Goal: Task Accomplishment & Management: Use online tool/utility

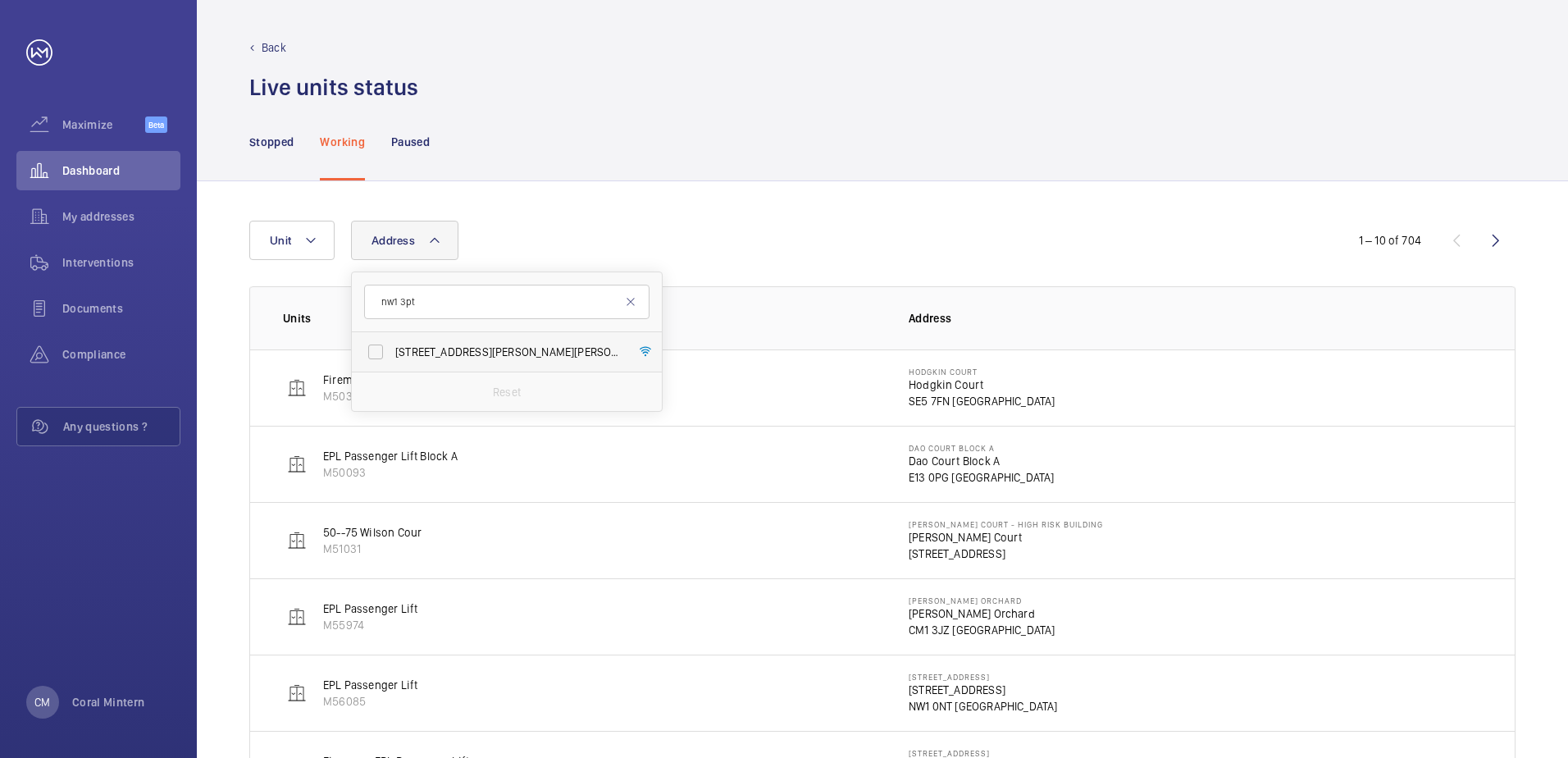
type input "nw1 3pt"
click at [480, 360] on label "[STREET_ADDRESS][PERSON_NAME][PERSON_NAME]" at bounding box center [494, 352] width 286 height 40
click at [392, 360] on input "[STREET_ADDRESS][PERSON_NAME][PERSON_NAME]" at bounding box center [376, 351] width 33 height 33
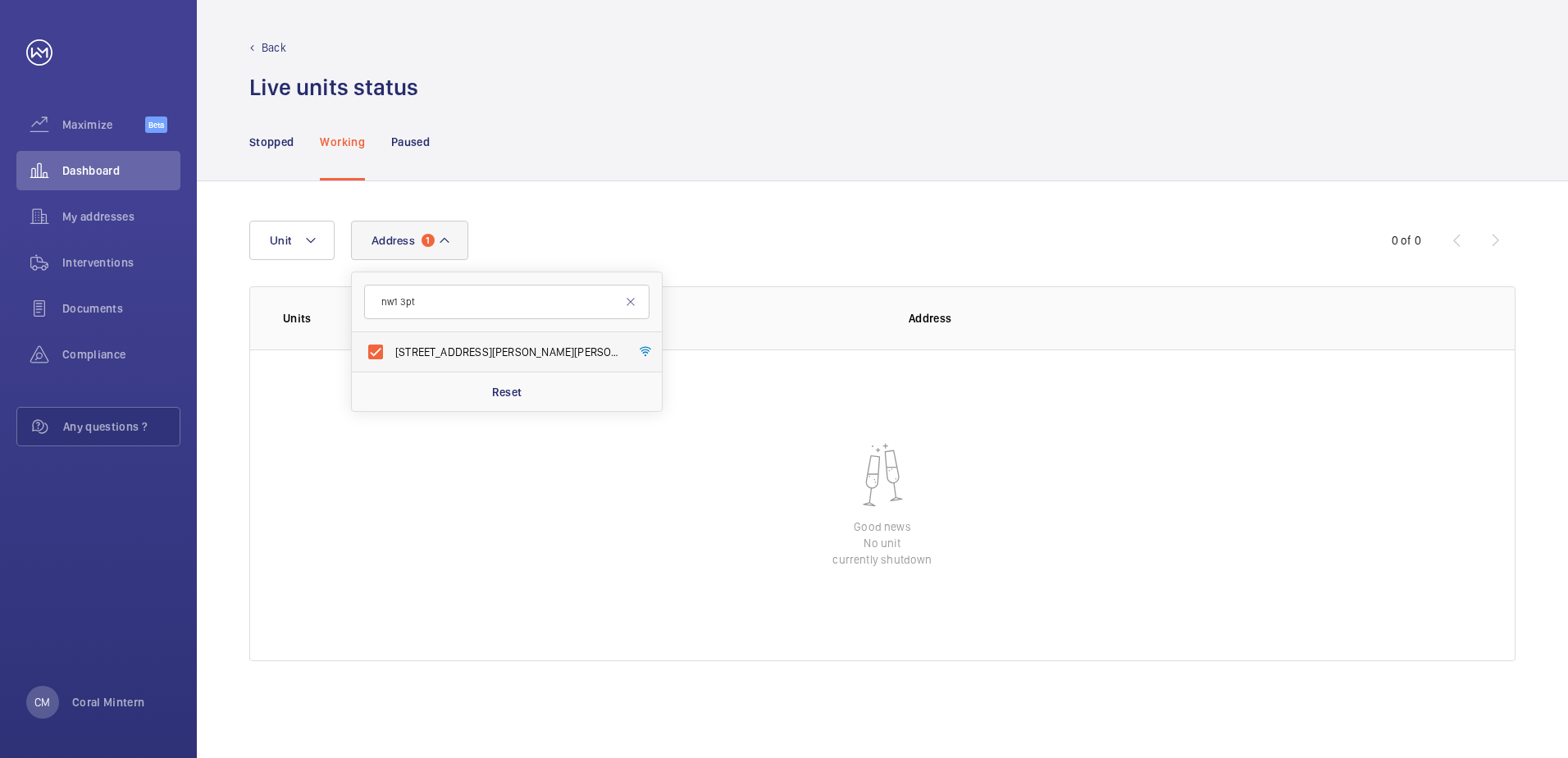
click at [455, 342] on label "[STREET_ADDRESS][PERSON_NAME][PERSON_NAME]" at bounding box center [494, 352] width 286 height 40
click at [392, 342] on input "[STREET_ADDRESS][PERSON_NAME][PERSON_NAME]" at bounding box center [376, 351] width 33 height 33
checkbox input "false"
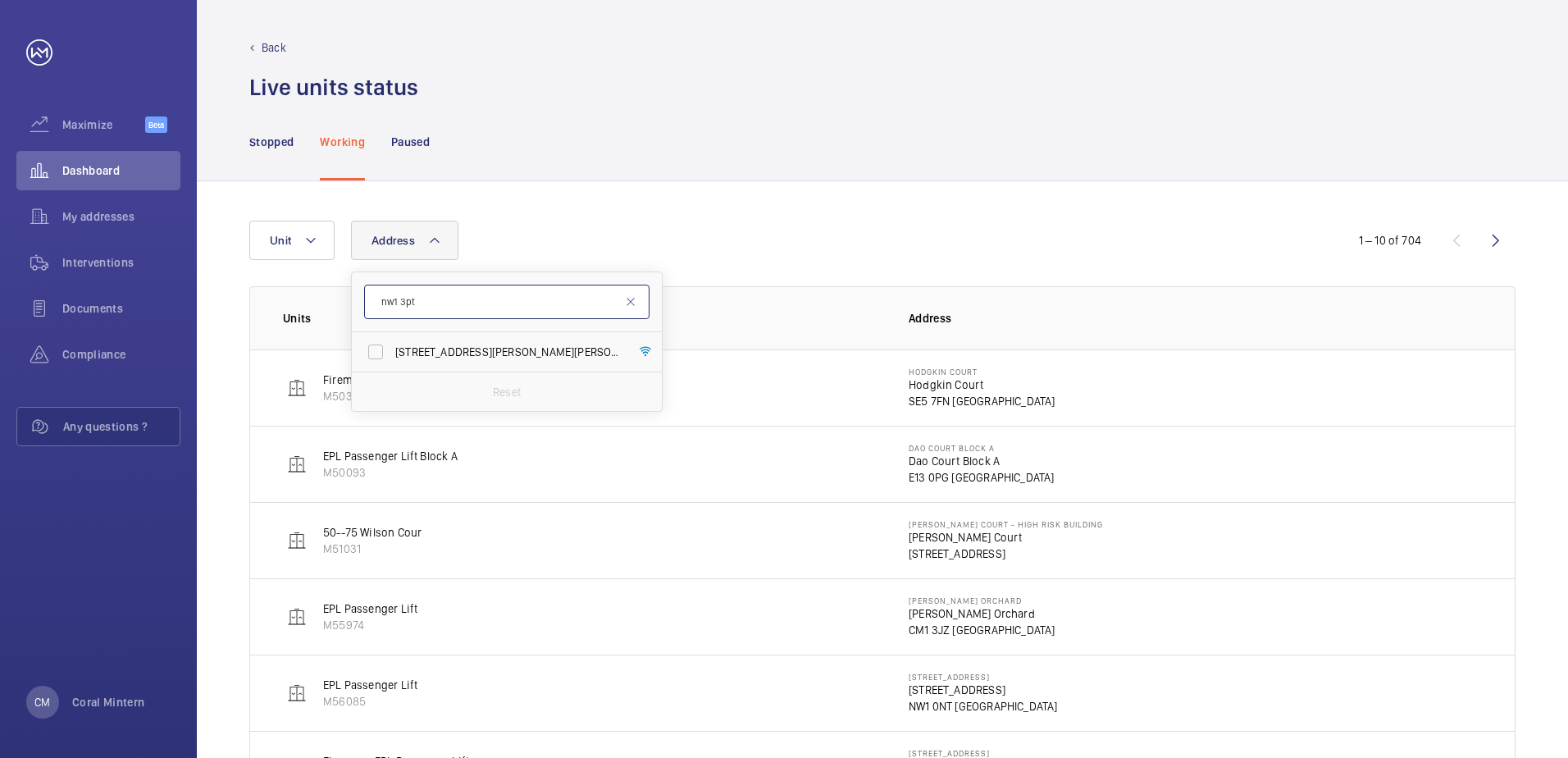
drag, startPoint x: 442, startPoint y: 305, endPoint x: 381, endPoint y: 298, distance: 61.4
click at [381, 298] on input "nw1 3pt" at bounding box center [507, 302] width 286 height 34
type input "se1 7gx"
click at [80, 214] on span "My addresses" at bounding box center [121, 217] width 118 height 16
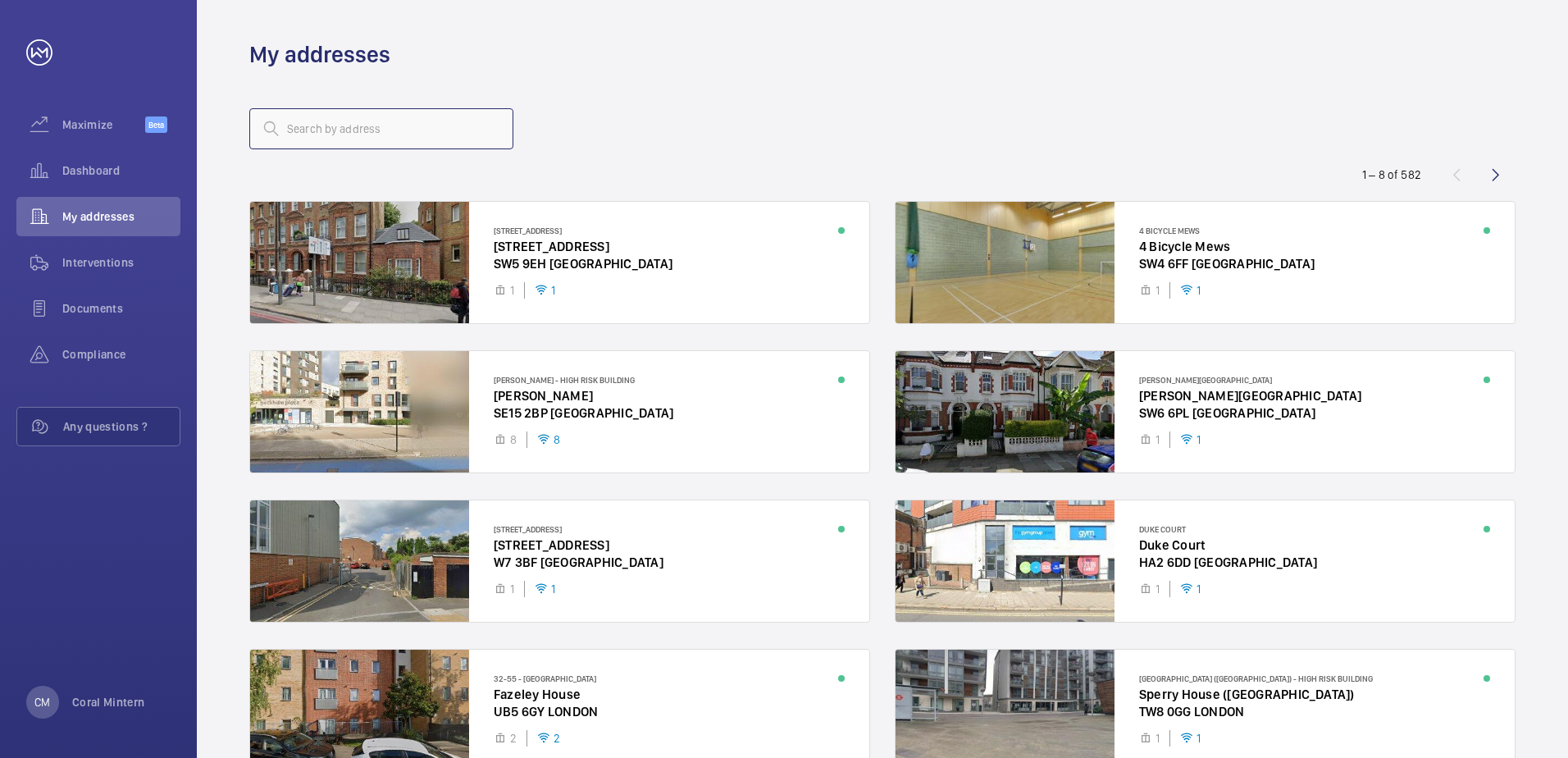
click at [475, 141] on input "text" at bounding box center [381, 128] width 264 height 41
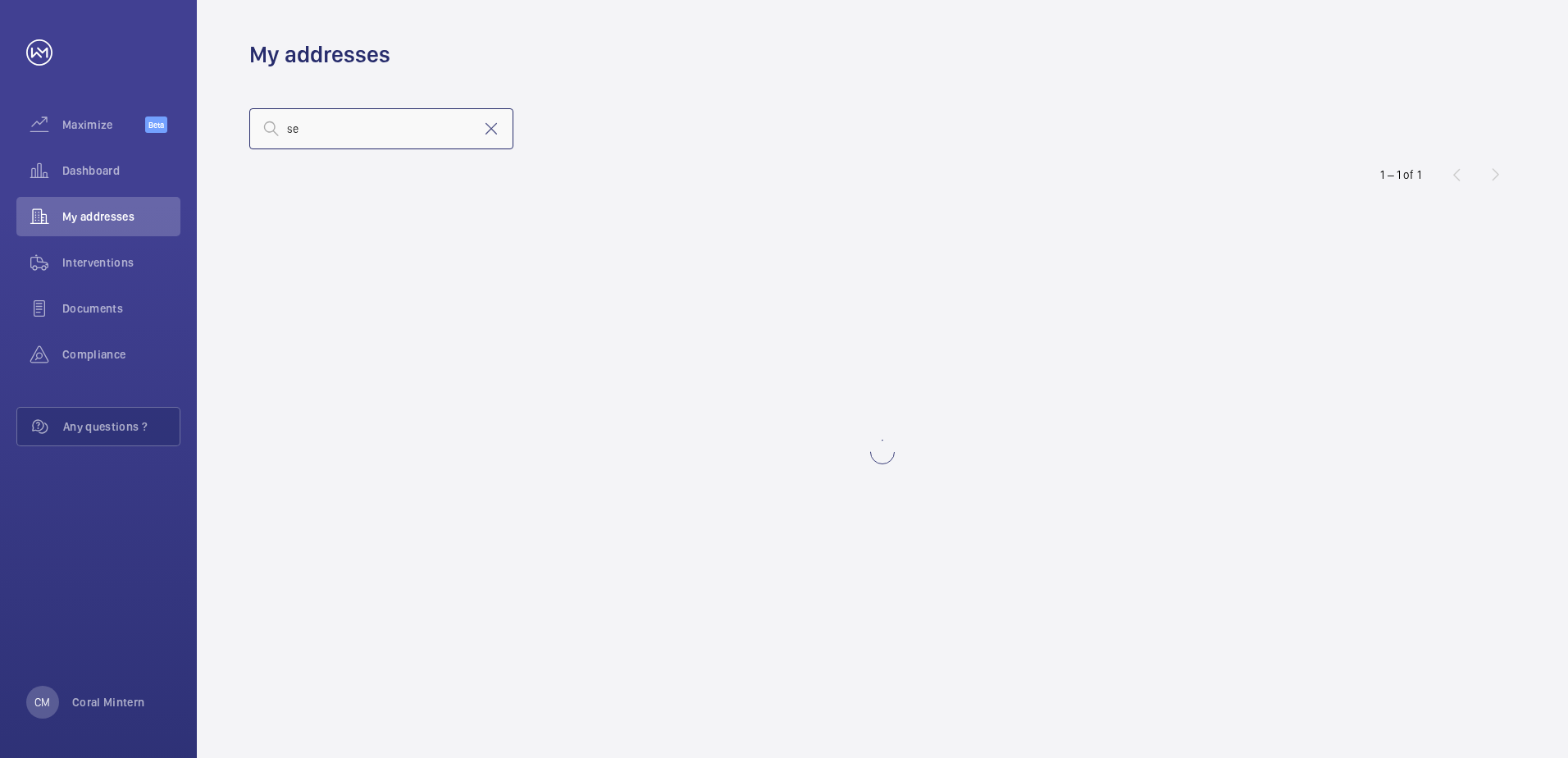
type input "s"
type input "[PERSON_NAME]"
click at [485, 127] on mat-icon at bounding box center [492, 129] width 20 height 20
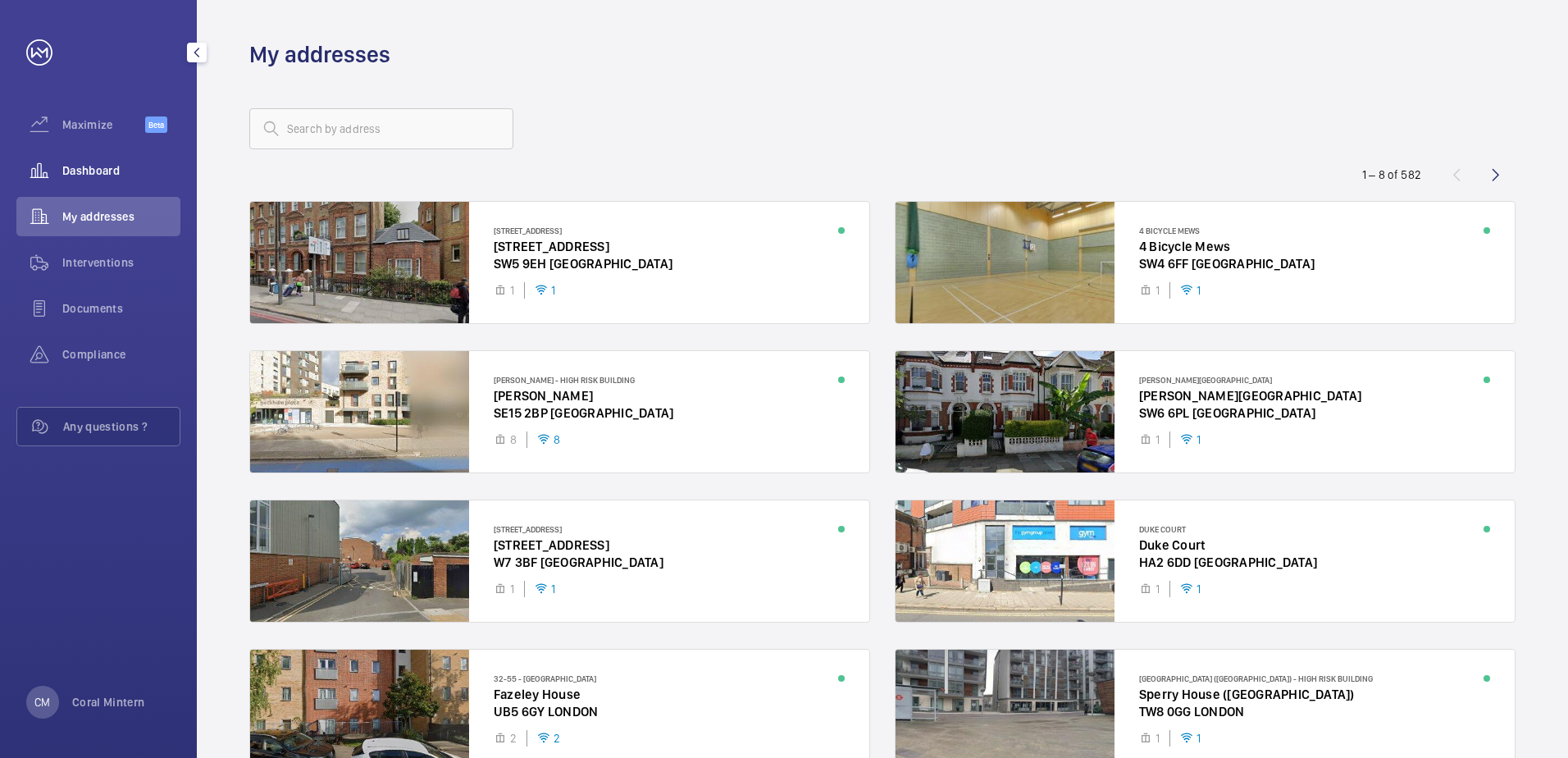
click at [123, 175] on span "Dashboard" at bounding box center [121, 171] width 118 height 16
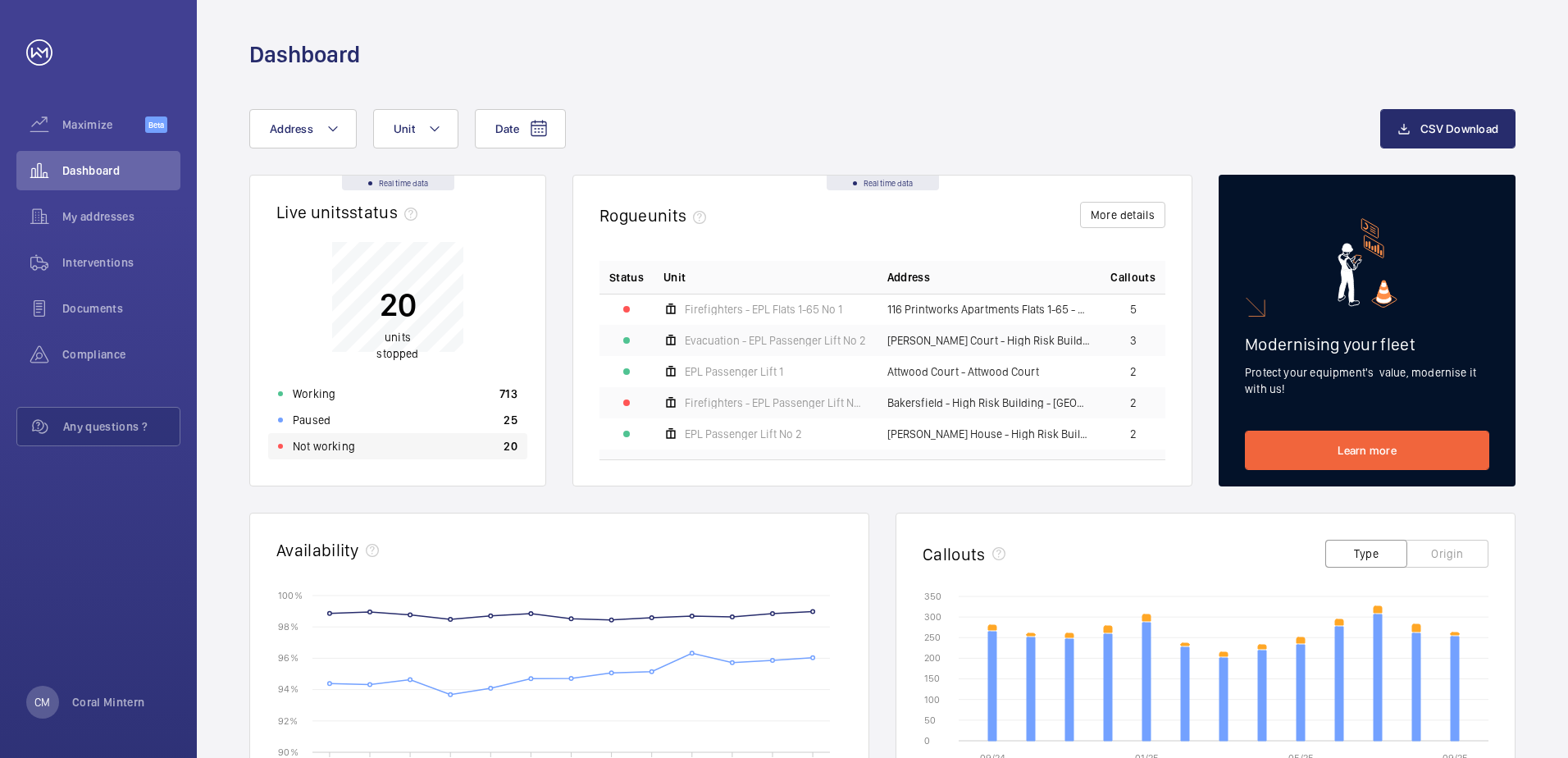
click at [470, 438] on div "Not working 20" at bounding box center [398, 445] width 259 height 26
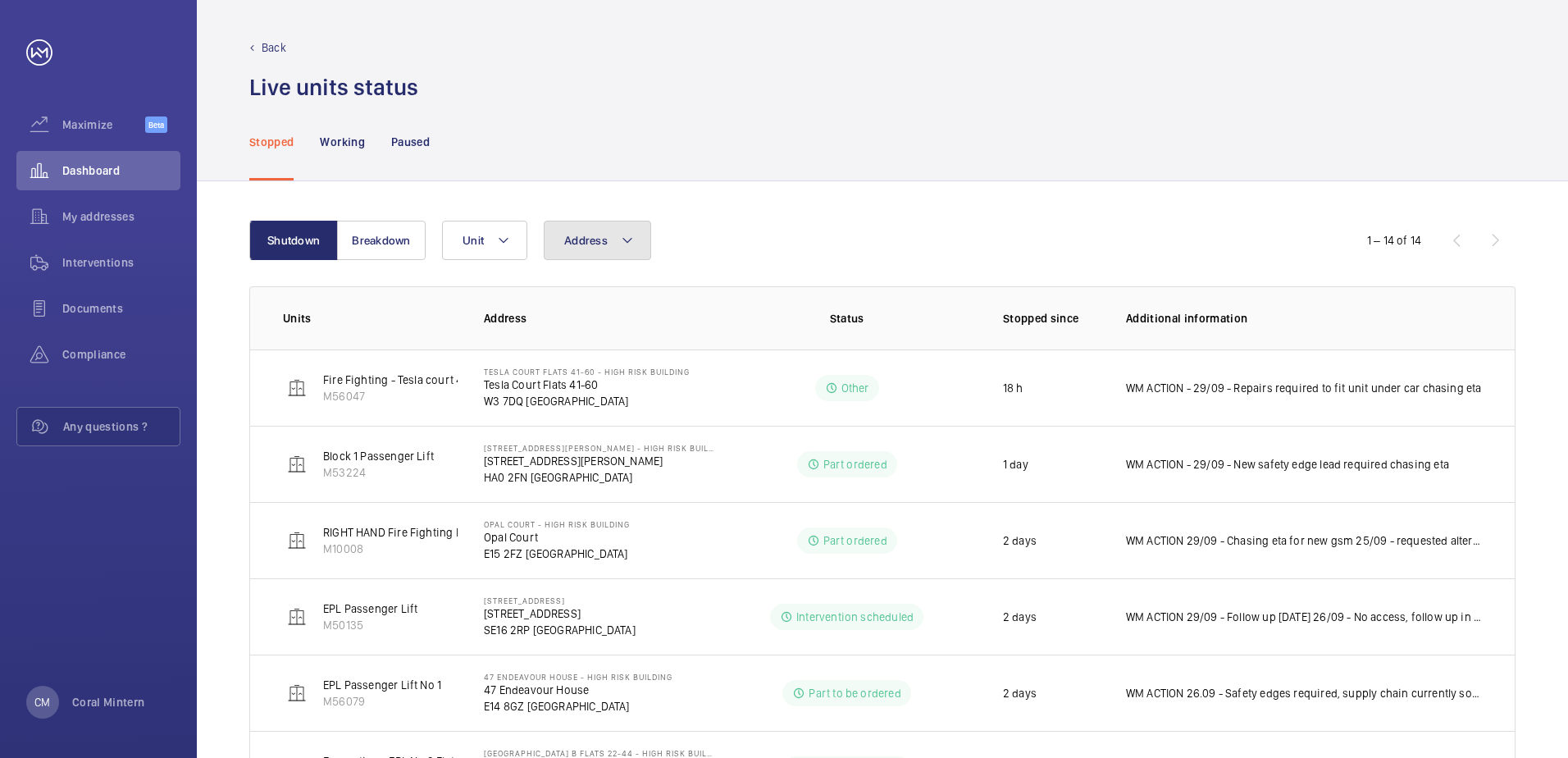
click at [638, 245] on button "Address" at bounding box center [597, 240] width 108 height 40
drag, startPoint x: 637, startPoint y: 294, endPoint x: 568, endPoint y: 295, distance: 69.0
click at [568, 295] on input "banyan" at bounding box center [699, 302] width 286 height 34
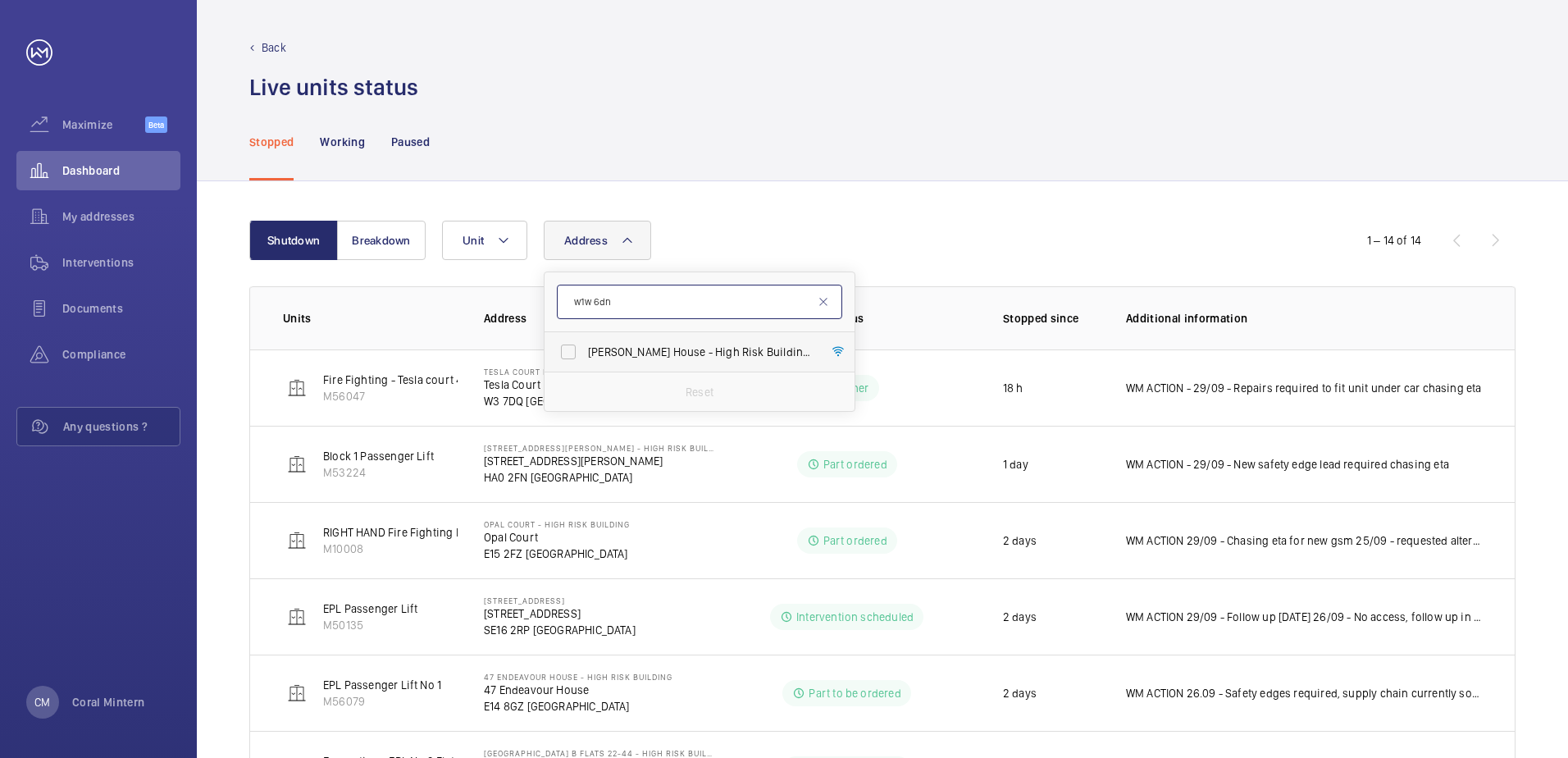
type input "w1w 6dn"
click at [646, 355] on span "[PERSON_NAME] House - High Risk Building - [PERSON_NAME][GEOGRAPHIC_DATA]" at bounding box center [701, 351] width 226 height 16
click at [585, 355] on input "[PERSON_NAME] House - High Risk Building - [PERSON_NAME][GEOGRAPHIC_DATA]" at bounding box center [568, 351] width 33 height 33
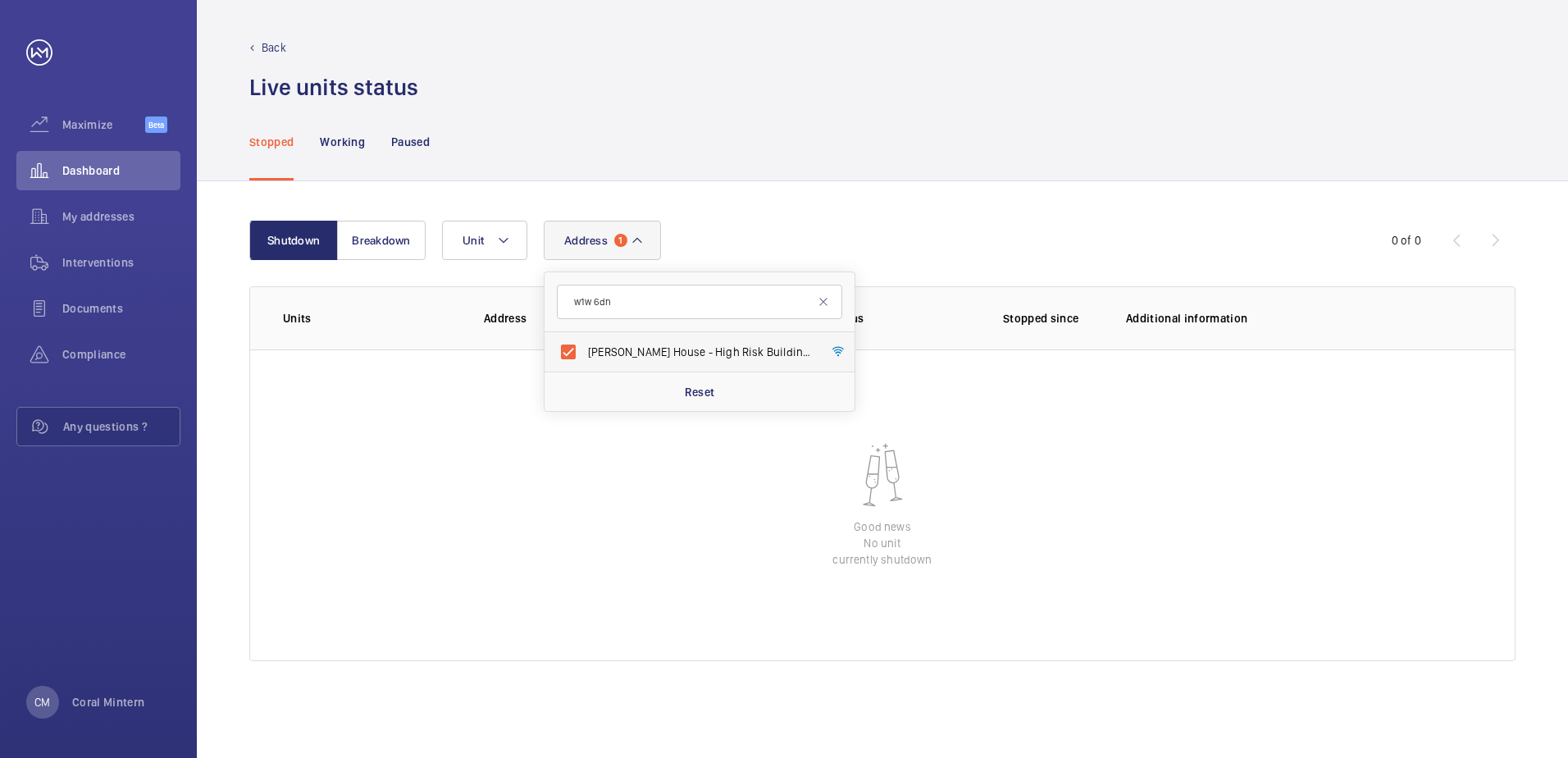
click at [659, 364] on label "[PERSON_NAME] House - High Risk Building - [PERSON_NAME][GEOGRAPHIC_DATA]" at bounding box center [688, 352] width 286 height 40
click at [585, 364] on input "[PERSON_NAME] House - High Risk Building - [PERSON_NAME][GEOGRAPHIC_DATA]" at bounding box center [568, 351] width 33 height 33
checkbox input "false"
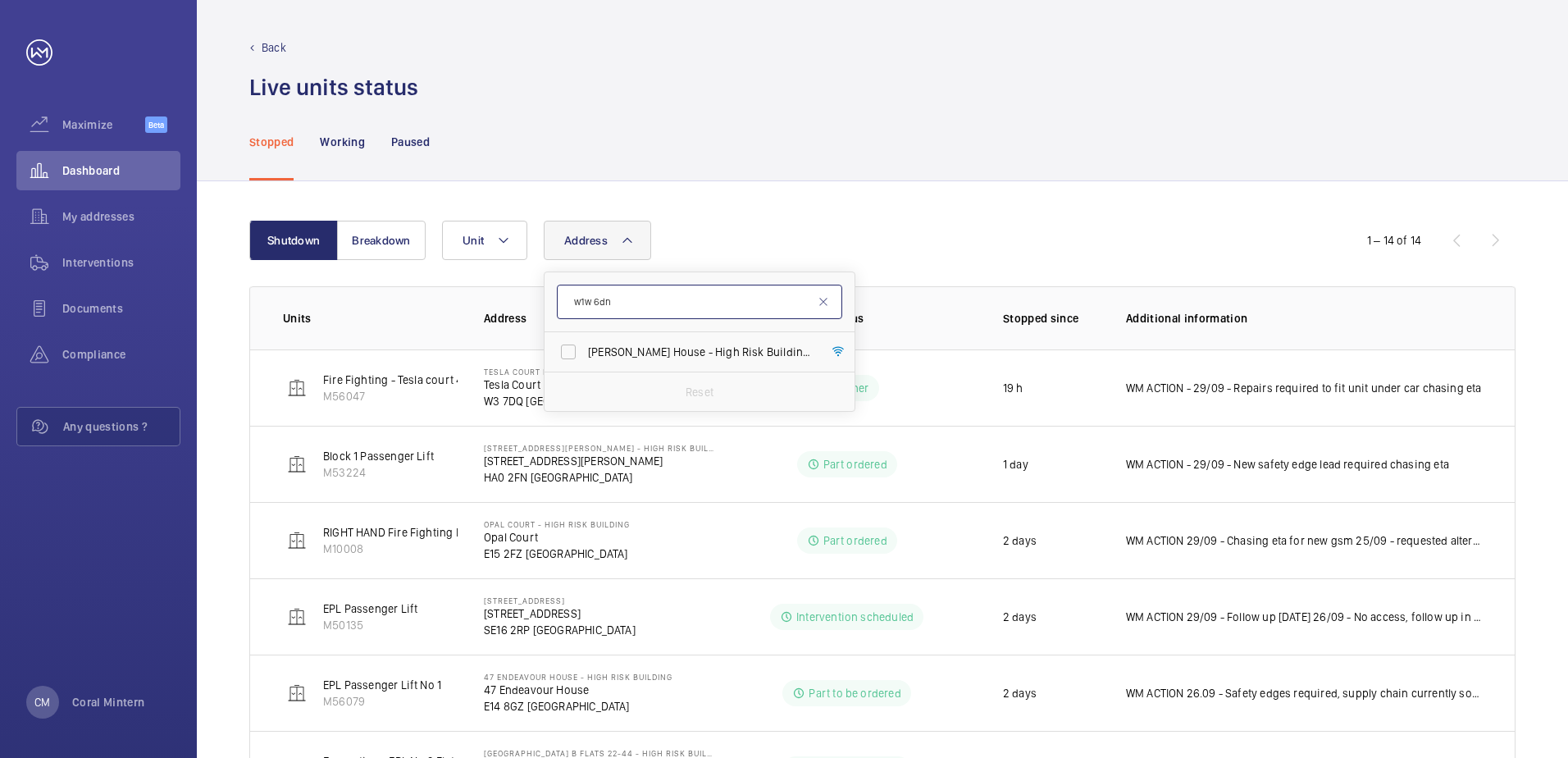
drag, startPoint x: 618, startPoint y: 292, endPoint x: 569, endPoint y: 289, distance: 49.1
click at [569, 289] on input "w1w 6dn" at bounding box center [699, 302] width 286 height 34
click at [701, 360] on li "No address found" at bounding box center [699, 352] width 310 height 40
click at [671, 303] on input "ha0 2fs" at bounding box center [699, 302] width 286 height 34
type input "h"
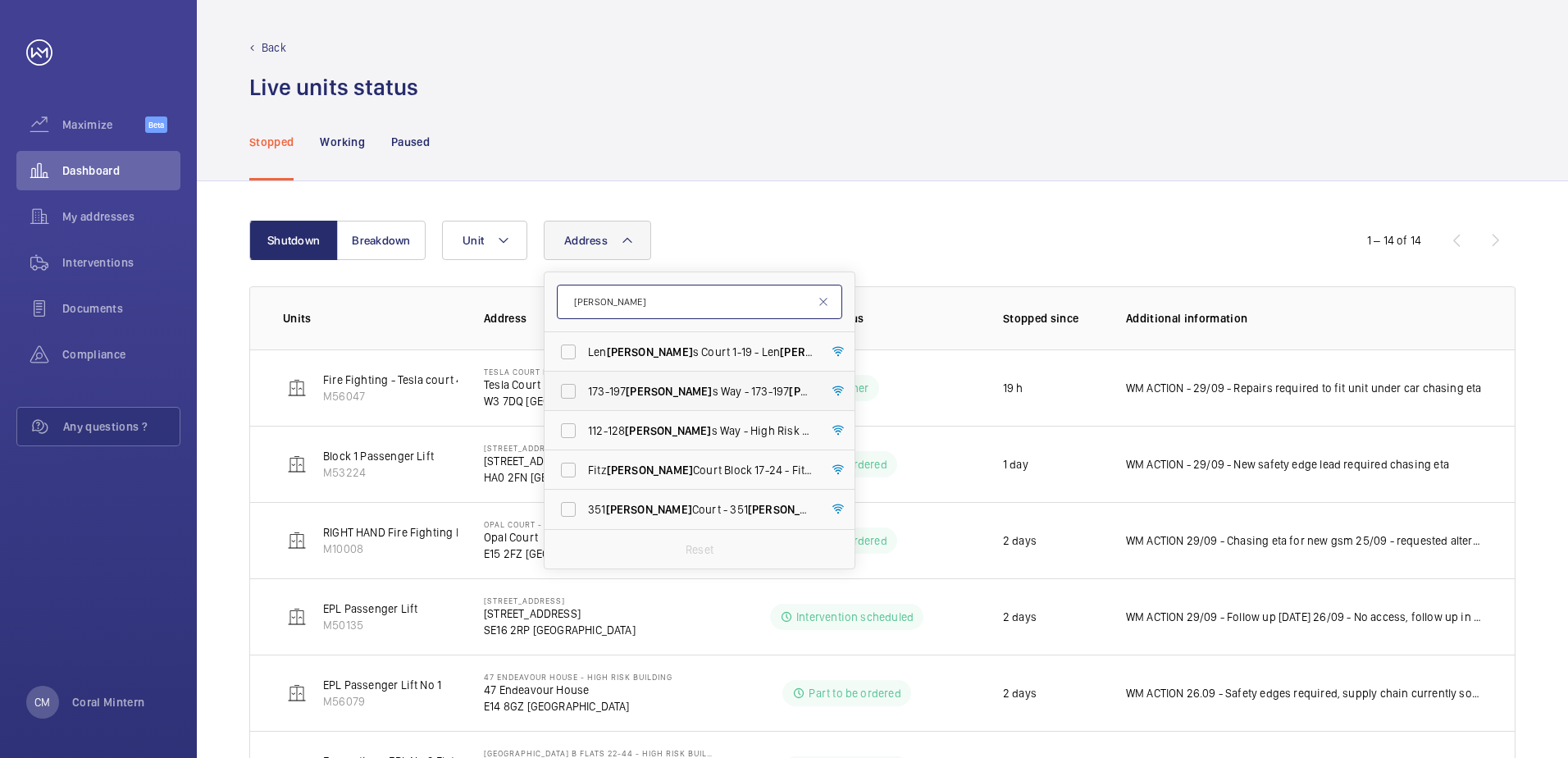
type input "[PERSON_NAME]"
click at [689, 392] on span "[STREET_ADDRESS][PERSON_NAME][PERSON_NAME]" at bounding box center [701, 391] width 226 height 16
click at [585, 392] on input "[STREET_ADDRESS][PERSON_NAME][PERSON_NAME]" at bounding box center [568, 391] width 33 height 33
checkbox input "true"
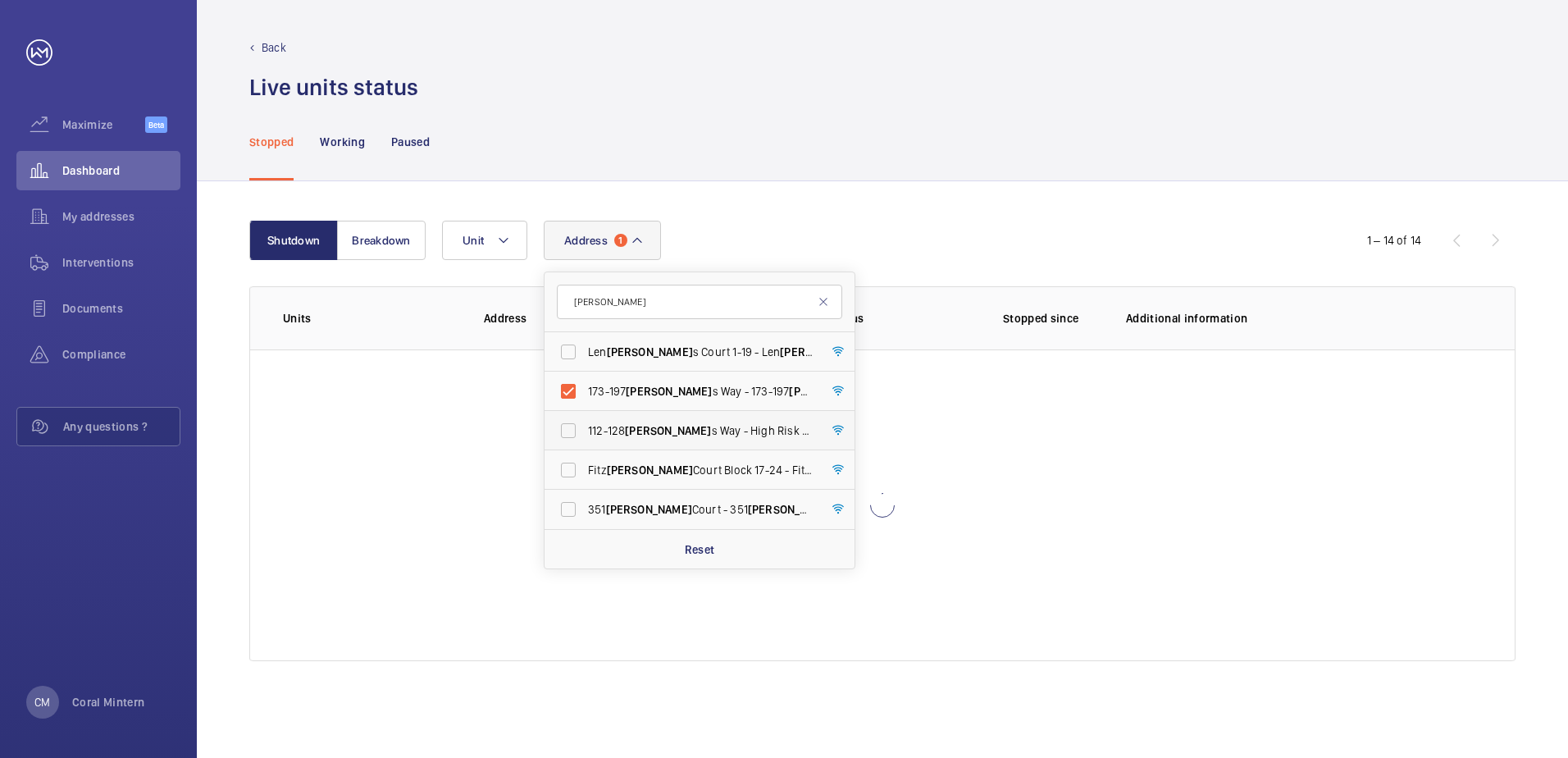
click at [691, 423] on span "[STREET_ADDRESS][PERSON_NAME] - High Risk Building - [STREET_ADDRESS][PERSON_NA…" at bounding box center [701, 430] width 226 height 16
click at [585, 423] on input "[STREET_ADDRESS][PERSON_NAME] - High Risk Building - [STREET_ADDRESS][PERSON_NA…" at bounding box center [568, 430] width 33 height 33
click at [552, 414] on input "[STREET_ADDRESS][PERSON_NAME] - High Risk Building - [STREET_ADDRESS][PERSON_NA…" at bounding box center [568, 430] width 33 height 33
click at [691, 423] on span "[STREET_ADDRESS][PERSON_NAME] - High Risk Building - [STREET_ADDRESS][PERSON_NA…" at bounding box center [701, 430] width 226 height 16
click at [585, 423] on input "[STREET_ADDRESS][PERSON_NAME] - High Risk Building - [STREET_ADDRESS][PERSON_NA…" at bounding box center [568, 430] width 33 height 33
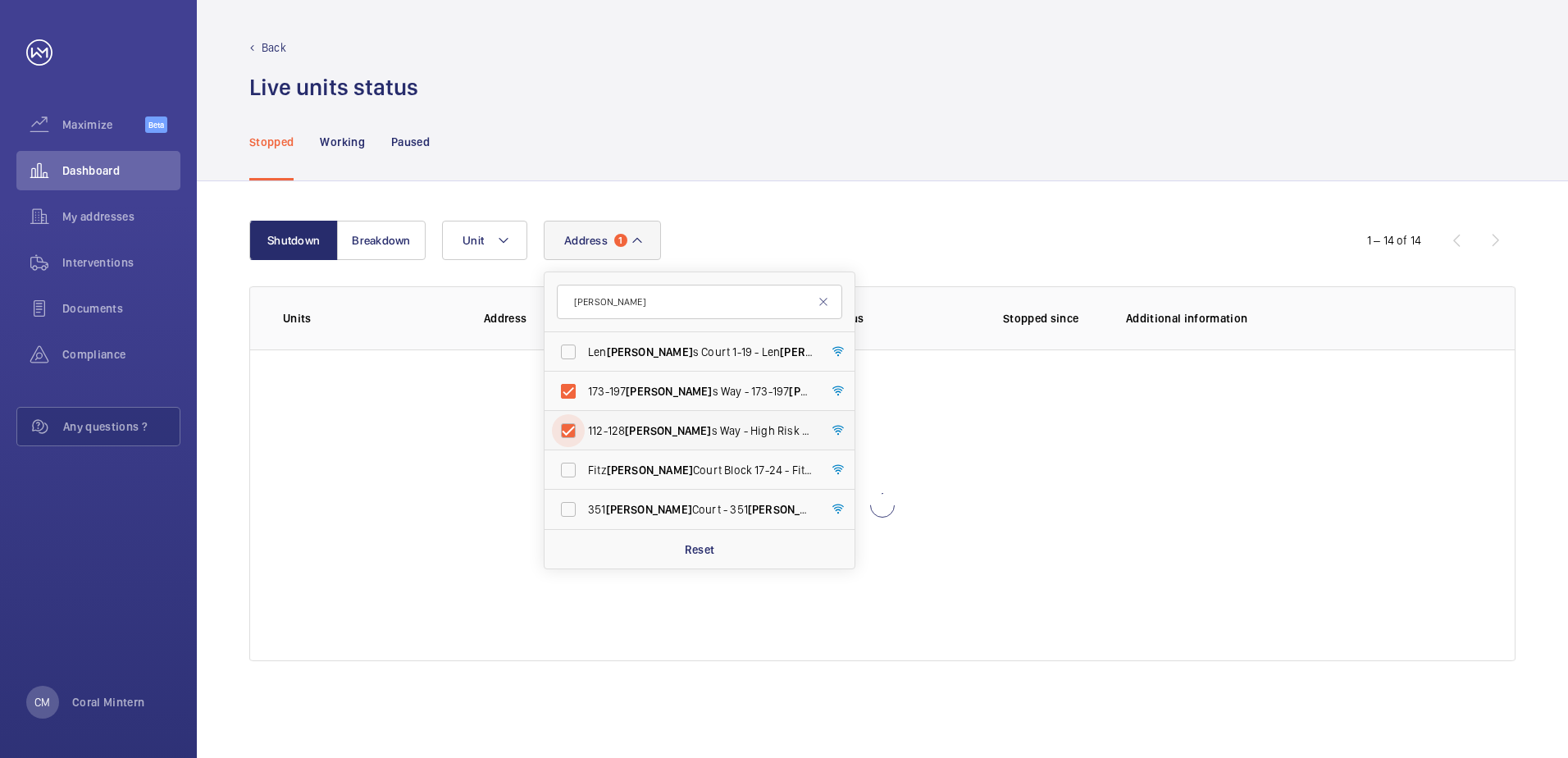
checkbox input "true"
click at [1043, 212] on div "Shutdown Breakdown Address [STREET_ADDRESS][PERSON_NAME][PERSON_NAME] 173-[GEOG…" at bounding box center [882, 470] width 1371 height 576
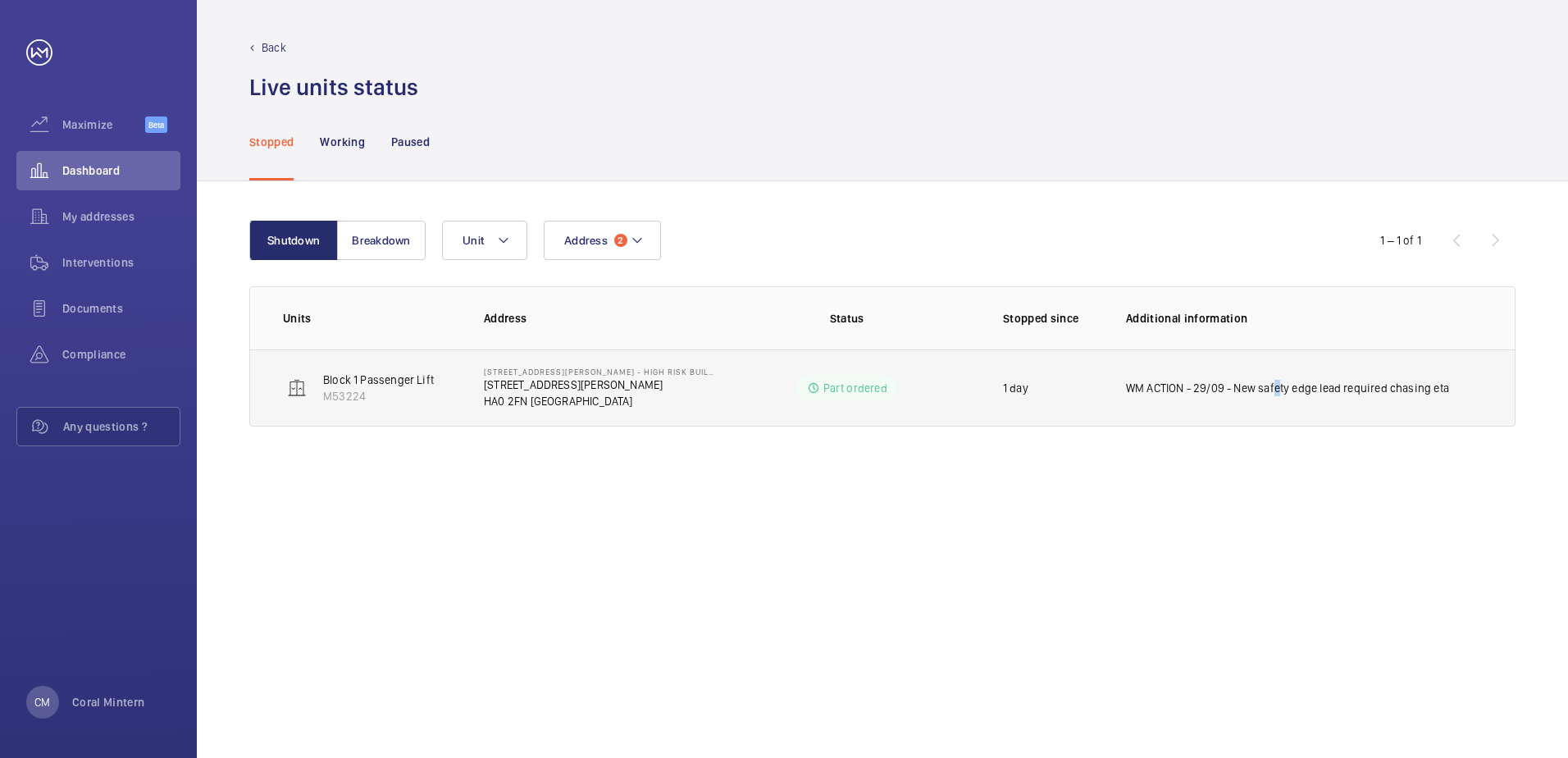
click at [1272, 396] on td "WM ACTION - 29/09 - New safety edge lead required chasing eta" at bounding box center [1307, 388] width 415 height 77
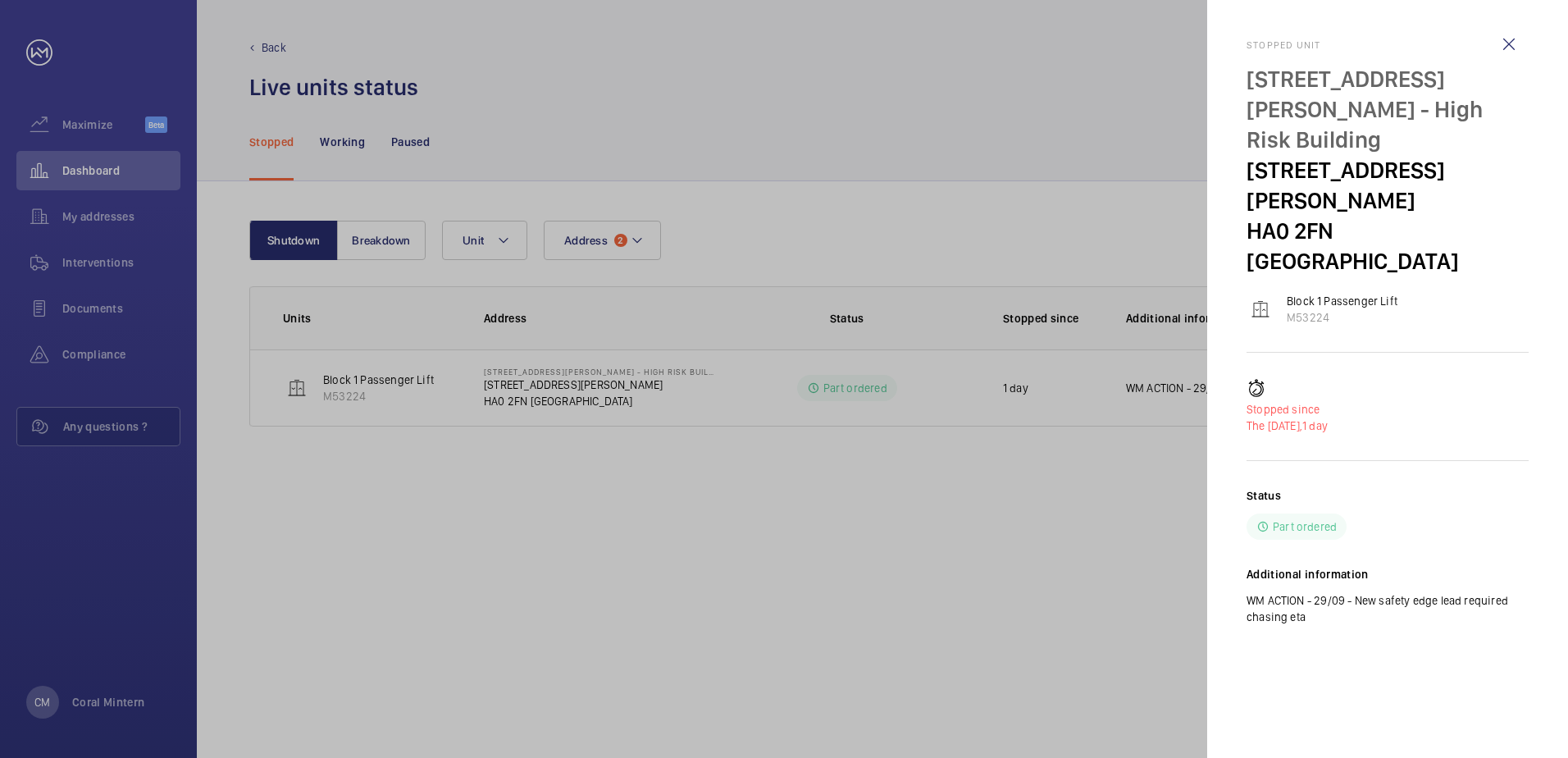
drag, startPoint x: 1418, startPoint y: 557, endPoint x: 1231, endPoint y: 42, distance: 547.9
click at [1231, 42] on mat-sidenav "Stopped unit [STREET_ADDRESS][PERSON_NAME] - High Risk Building [STREET_ADDRESS…" at bounding box center [1387, 379] width 361 height 758
copy div "Stopped unit [STREET_ADDRESS][PERSON_NAME] - High Risk Building [STREET_ADDRESS…"
click at [1523, 41] on wm-front-icon-button at bounding box center [1509, 44] width 40 height 40
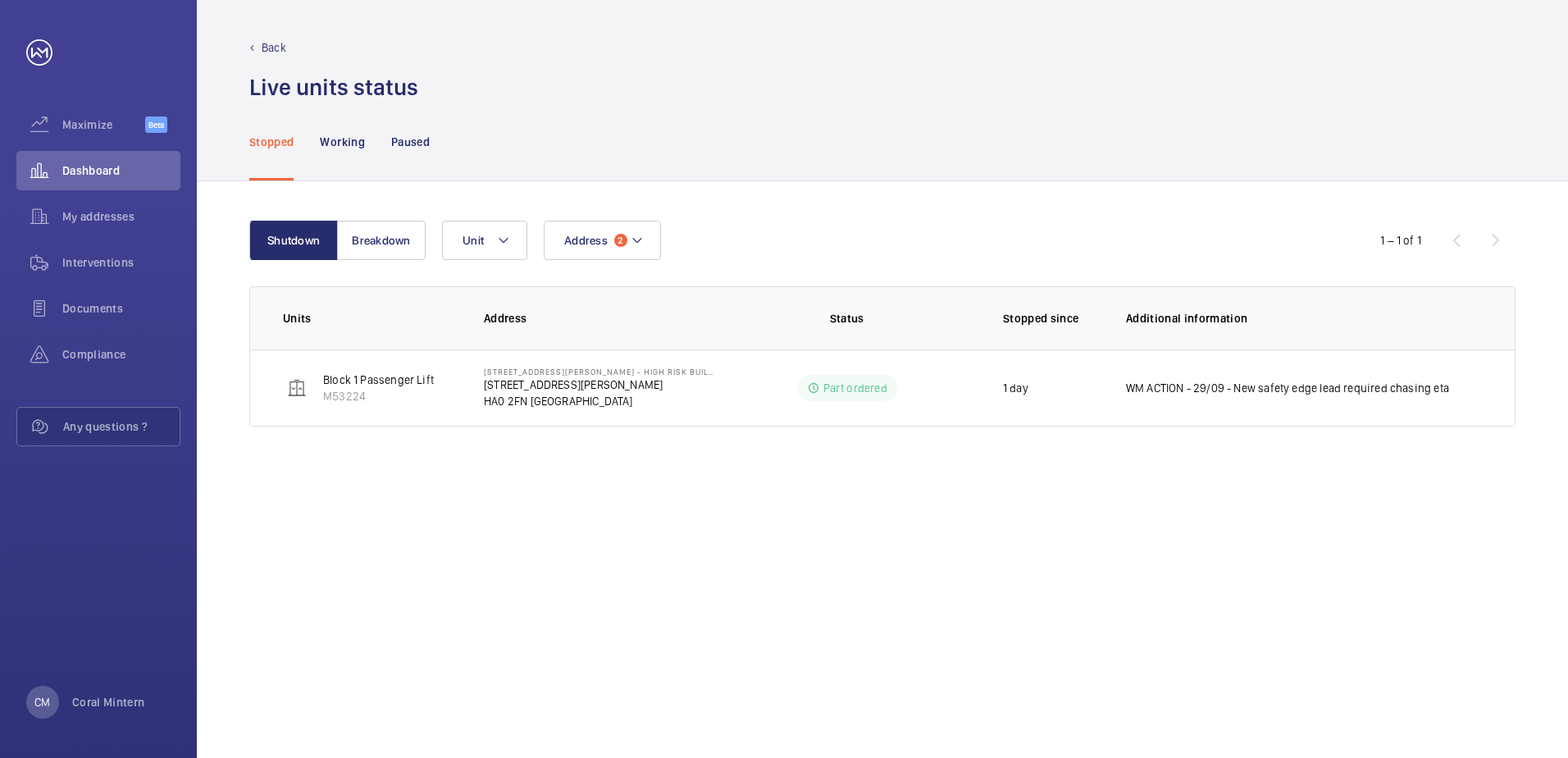
click at [1502, 40] on div at bounding box center [784, 379] width 1568 height 758
click at [615, 227] on button "Address 2" at bounding box center [603, 240] width 117 height 40
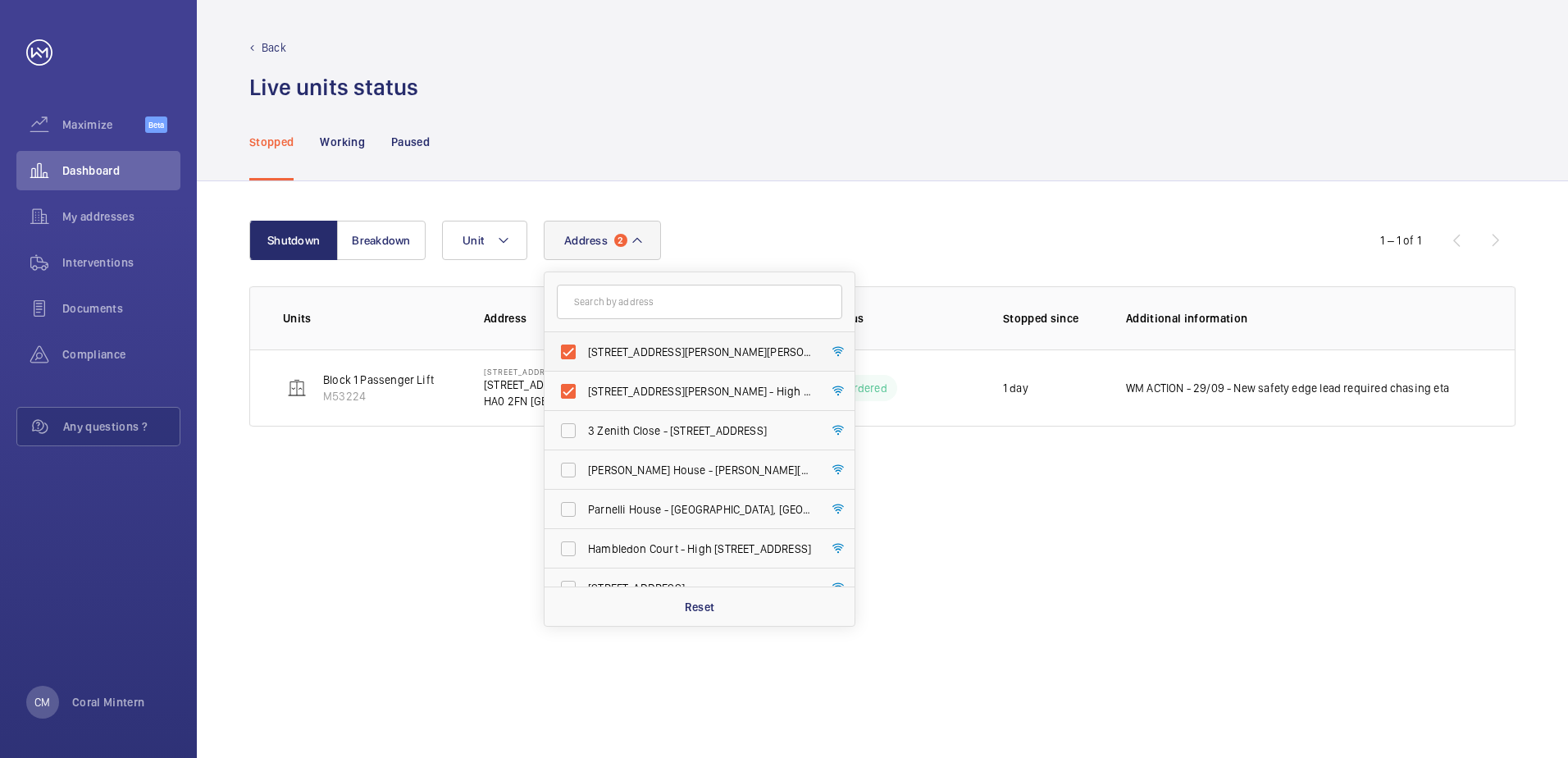
click at [653, 358] on span "[STREET_ADDRESS][PERSON_NAME][PERSON_NAME]" at bounding box center [701, 351] width 226 height 16
click at [585, 358] on input "[STREET_ADDRESS][PERSON_NAME][PERSON_NAME]" at bounding box center [568, 351] width 33 height 33
checkbox input "false"
click at [659, 360] on label "[STREET_ADDRESS][PERSON_NAME] - High Risk Building - [STREET_ADDRESS][PERSON_NA…" at bounding box center [688, 352] width 286 height 40
click at [585, 360] on input "[STREET_ADDRESS][PERSON_NAME] - High Risk Building - [STREET_ADDRESS][PERSON_NA…" at bounding box center [568, 351] width 33 height 33
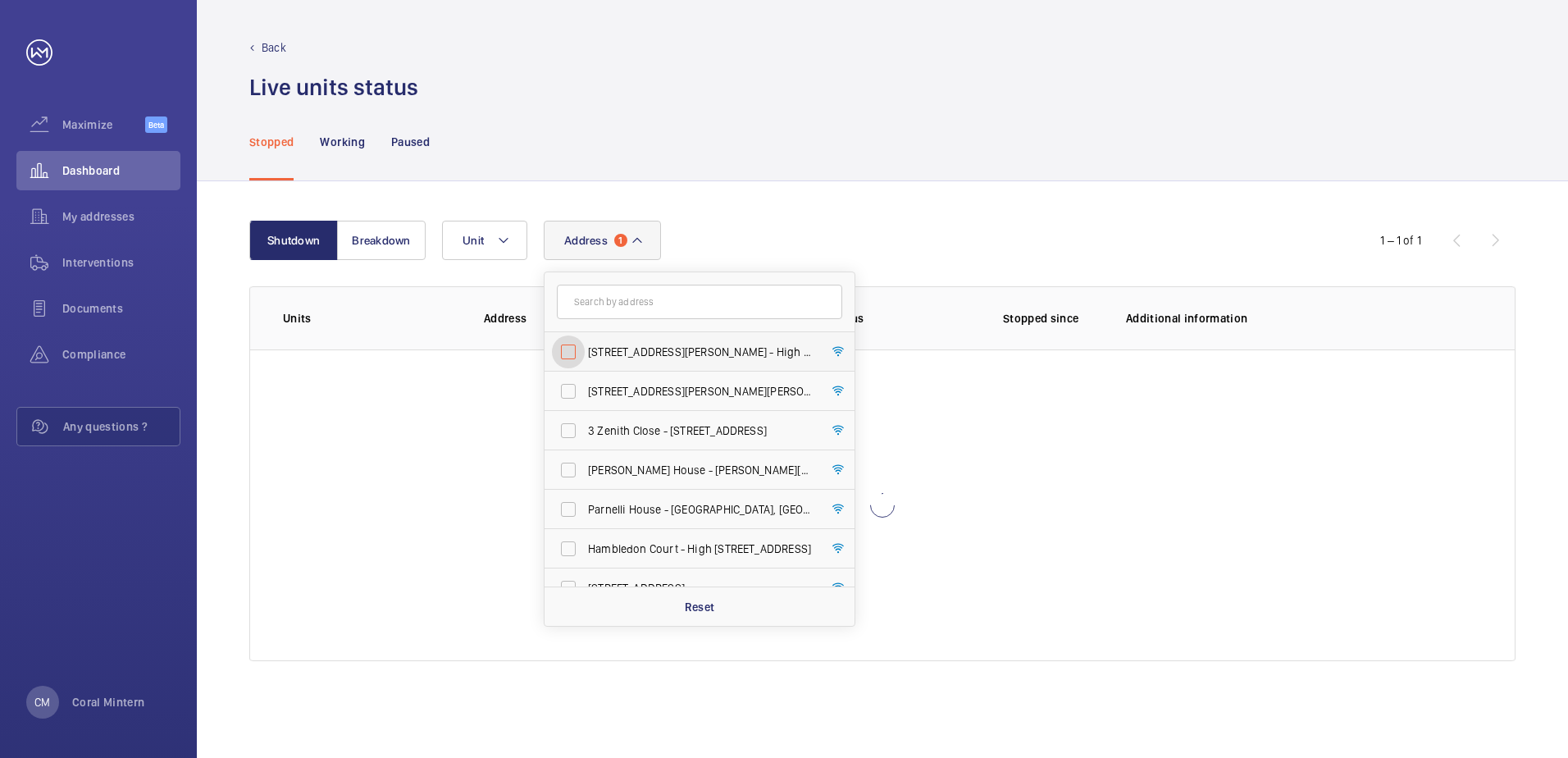
checkbox input "false"
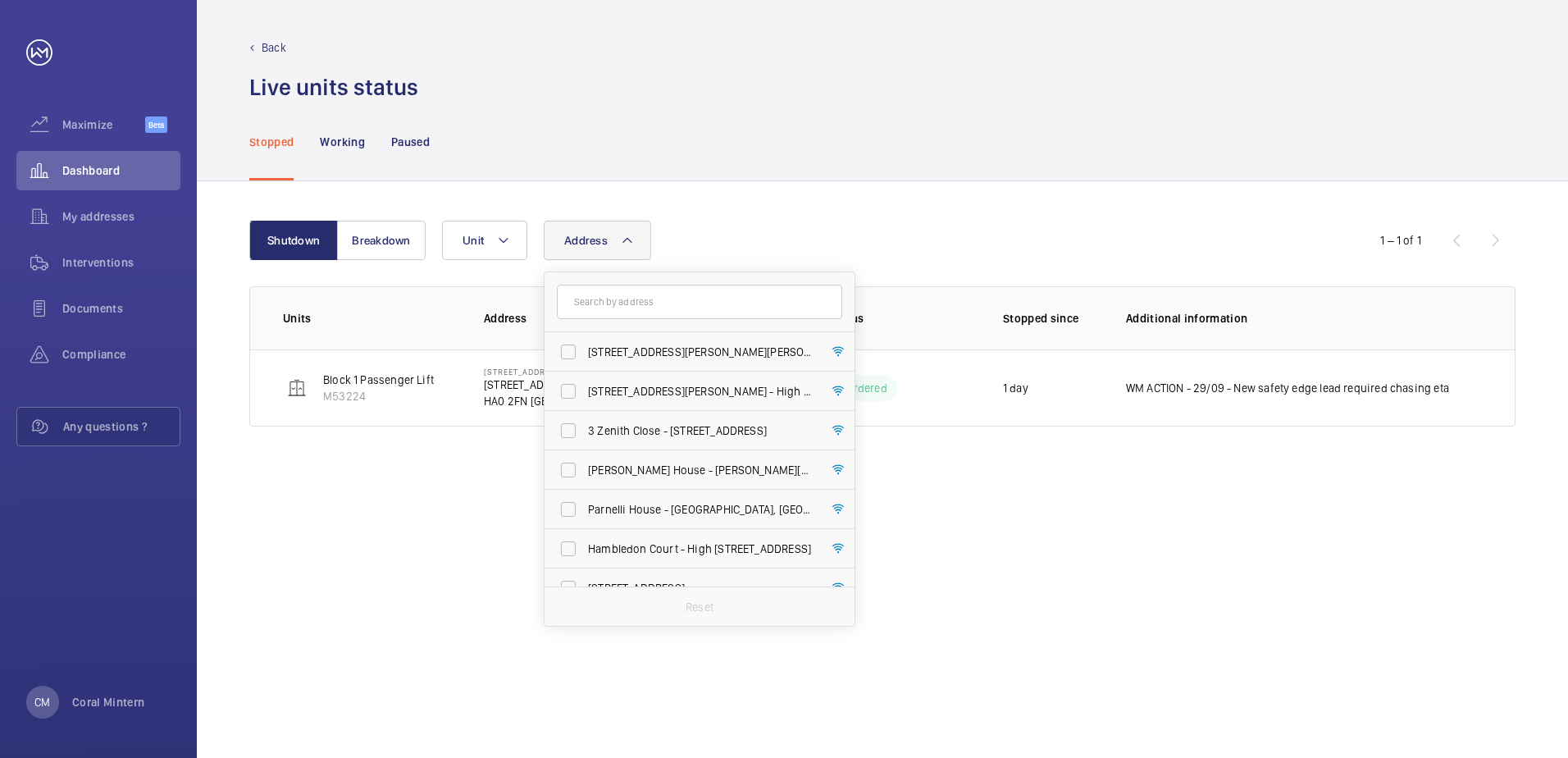
click at [769, 166] on div "Stopped Working Paused" at bounding box center [882, 141] width 1266 height 78
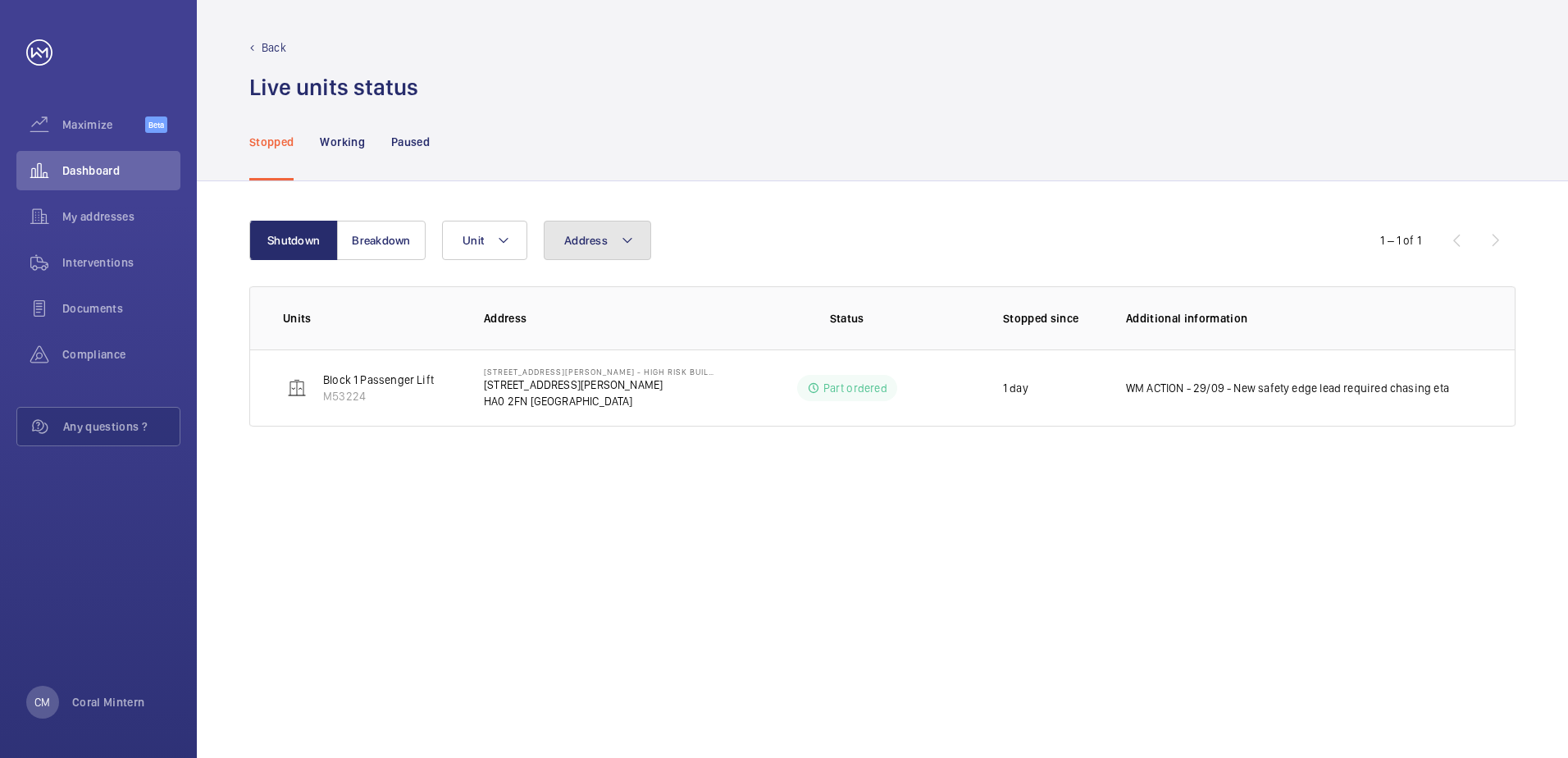
click at [614, 246] on button "Address" at bounding box center [597, 240] width 108 height 40
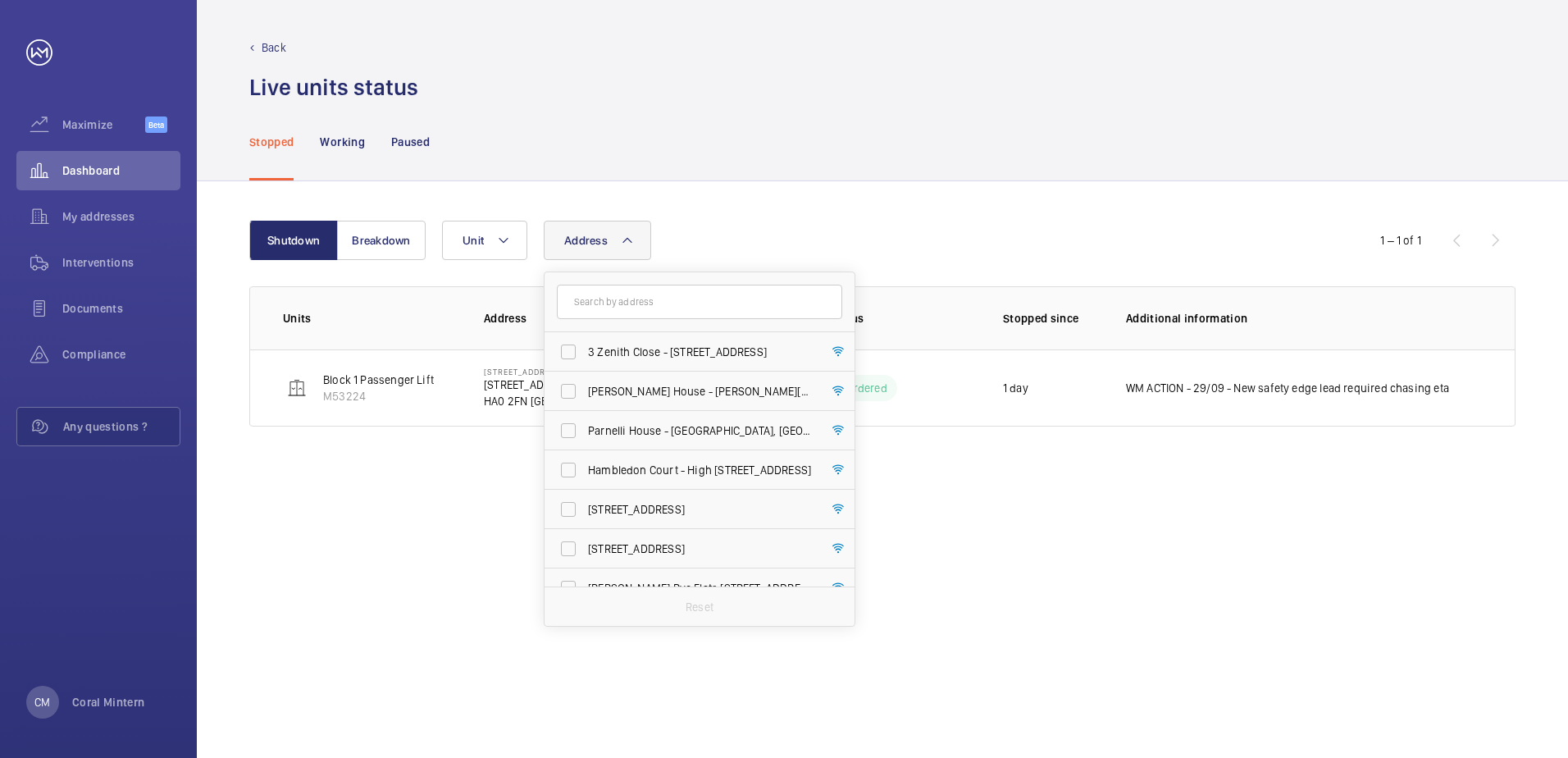
type input "w"
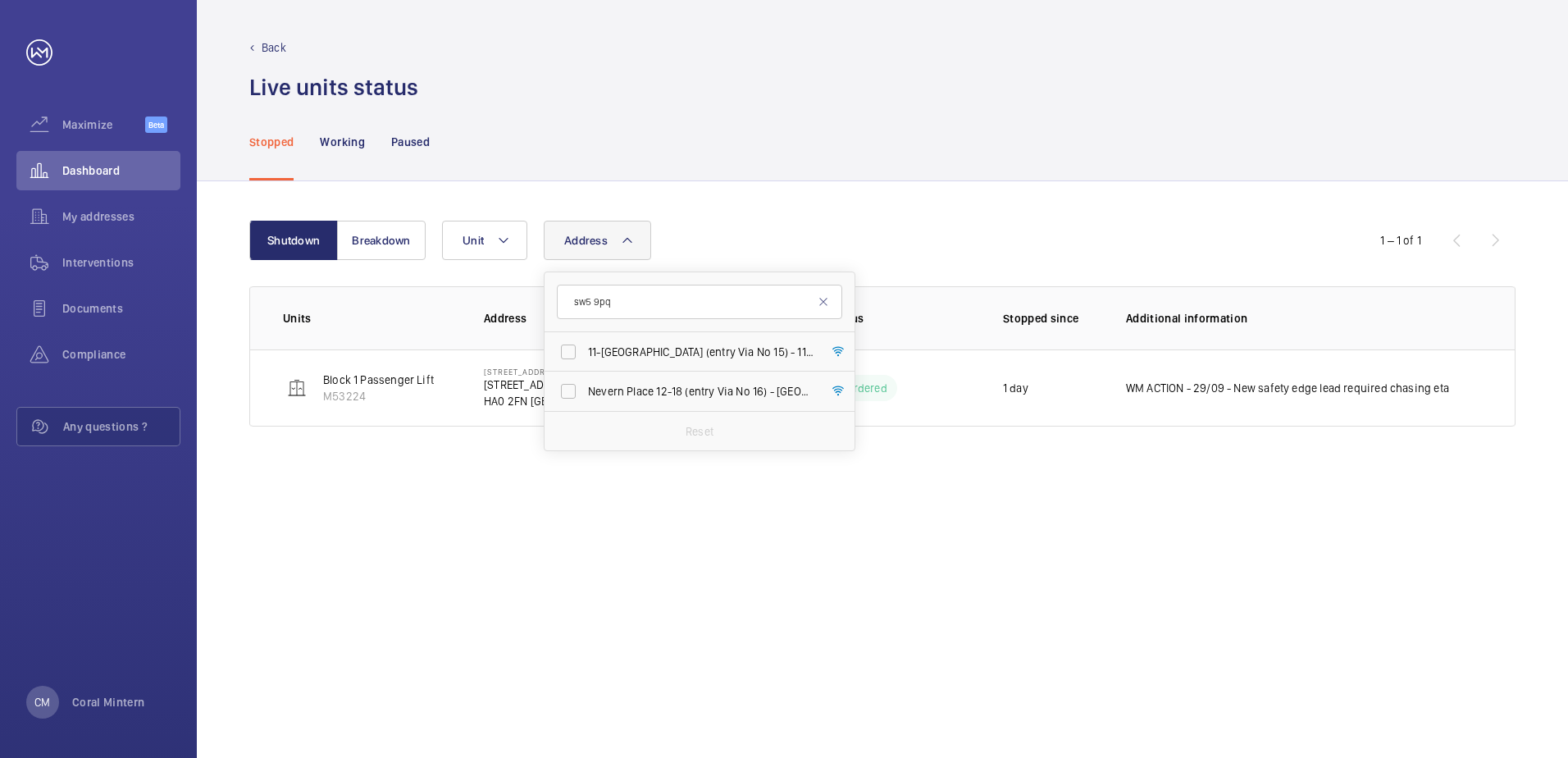
type input "sw5 9pq"
click at [715, 369] on label "11-[GEOGRAPHIC_DATA] (entry Via No 15) - 11-[GEOGRAPHIC_DATA] ([STREET_ADDRESS]" at bounding box center [688, 352] width 286 height 40
click at [585, 368] on input "11-[GEOGRAPHIC_DATA] (entry Via No 15) - 11-[GEOGRAPHIC_DATA] ([STREET_ADDRESS]" at bounding box center [568, 351] width 33 height 33
checkbox input "true"
click at [718, 390] on span "Nevern Place 12-18 (entry Via No 16) - [GEOGRAPHIC_DATA] 12-18 (entry [GEOGRAPH…" at bounding box center [701, 391] width 226 height 16
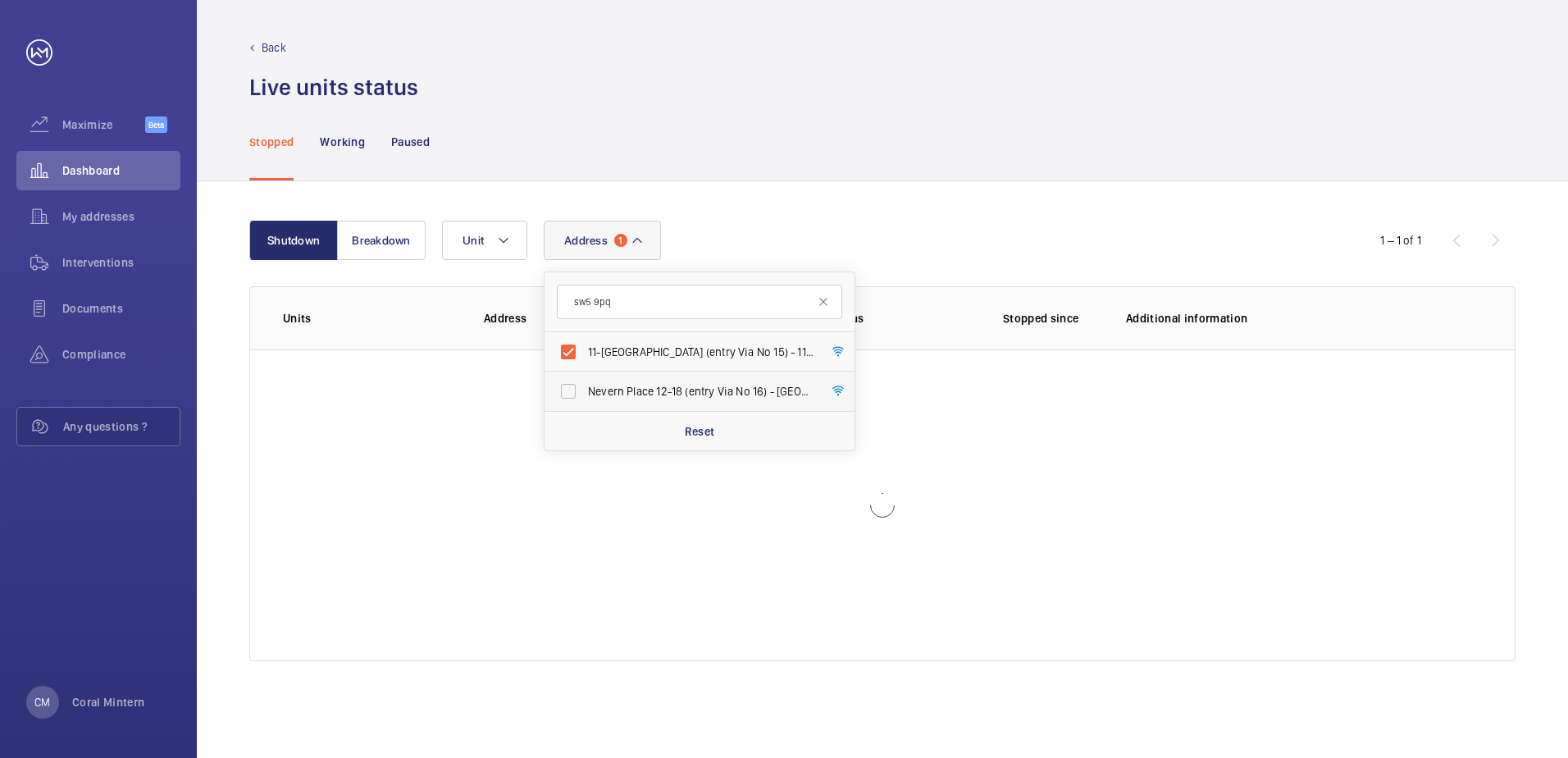
click at [585, 390] on input "Nevern Place 12-18 (entry Via No 16) - [GEOGRAPHIC_DATA] 12-18 (entry [GEOGRAPH…" at bounding box center [568, 391] width 33 height 33
checkbox input "true"
